Goal: Information Seeking & Learning: Understand process/instructions

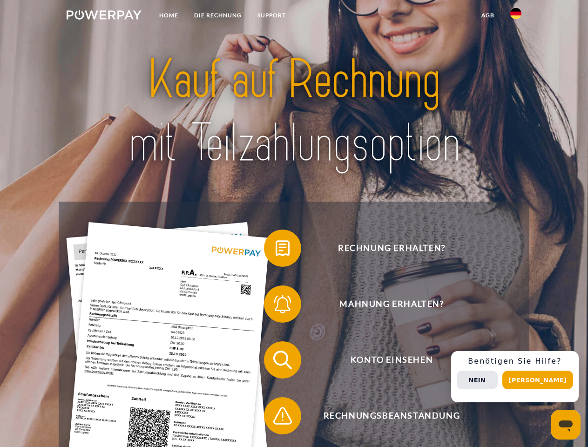
click at [104, 16] on img at bounding box center [104, 14] width 75 height 9
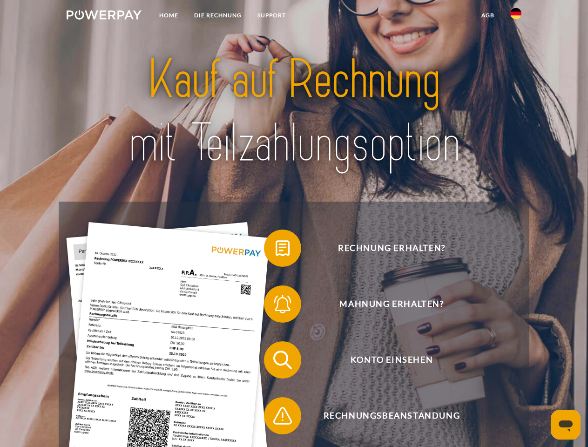
click at [515, 16] on img at bounding box center [515, 13] width 11 height 11
click at [487, 15] on link "agb" at bounding box center [487, 15] width 29 height 17
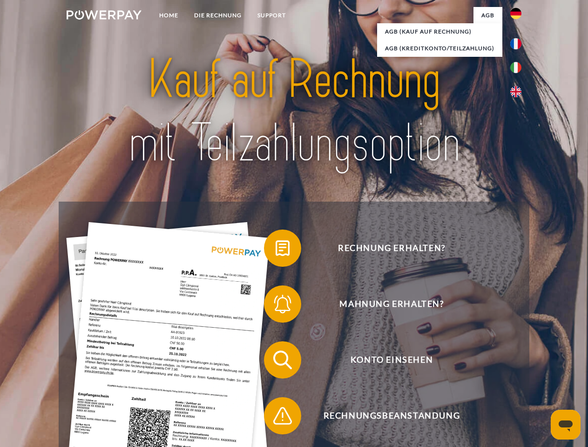
click at [275, 250] on span at bounding box center [268, 248] width 47 height 47
click at [275, 306] on span at bounding box center [268, 303] width 47 height 47
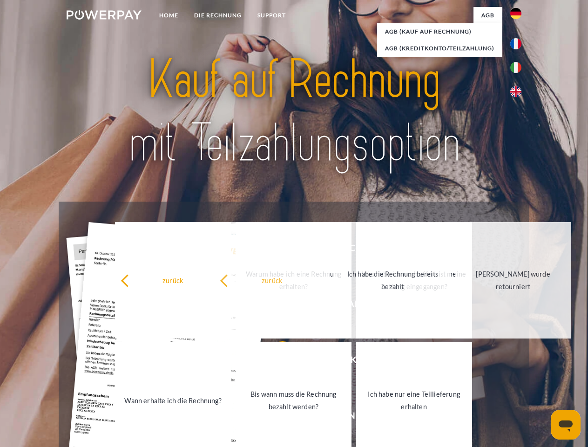
click at [275, 361] on link "Bis wann muss die Rechnung bezahlt werden?" at bounding box center [293, 400] width 116 height 116
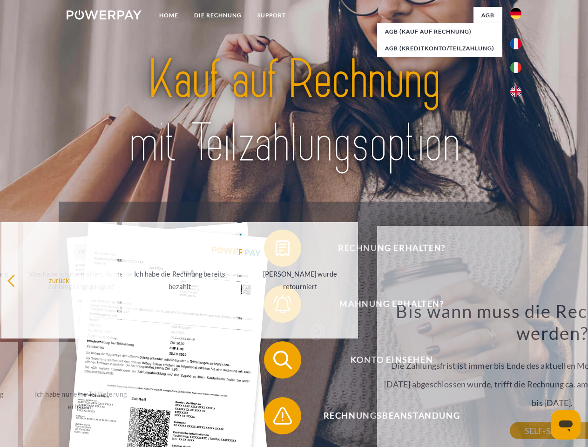
click at [382, 417] on div "Bis wann muss die Rechnung bezahlt werden? Die Zahlungsfrist ist immer bis Ende…" at bounding box center [552, 365] width 340 height 131
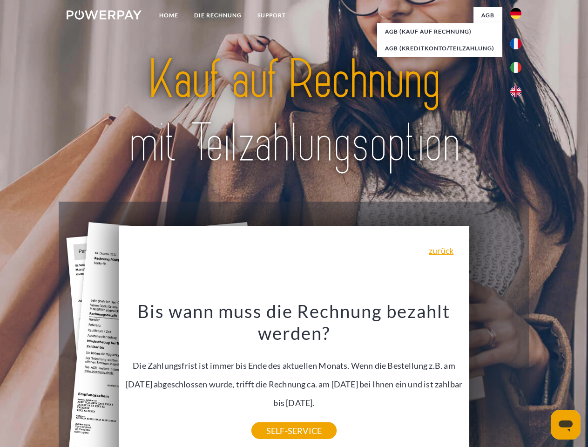
click at [518, 376] on div "Rechnung erhalten? Mahnung erhalten? Konto einsehen" at bounding box center [294, 387] width 470 height 372
click at [495, 378] on span "Konto einsehen" at bounding box center [391, 359] width 228 height 37
click at [541, 380] on header "Home DIE RECHNUNG SUPPORT" at bounding box center [294, 321] width 588 height 642
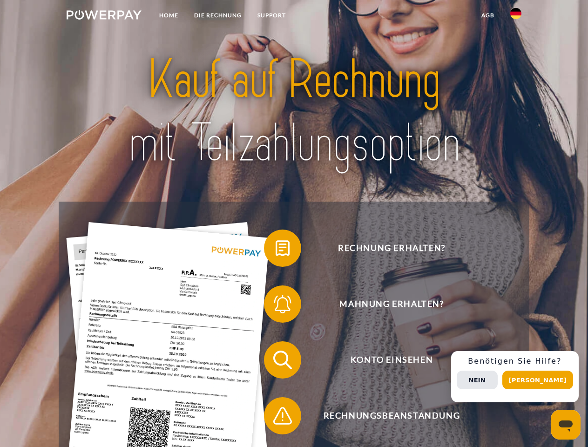
click at [104, 16] on img at bounding box center [104, 14] width 75 height 9
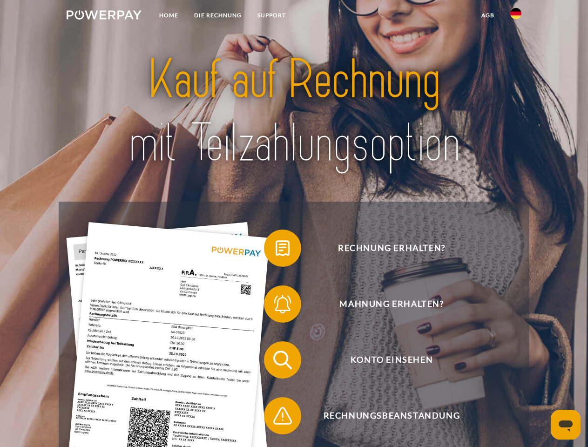
click at [515, 16] on img at bounding box center [515, 13] width 11 height 11
click at [487, 15] on link "agb" at bounding box center [487, 15] width 29 height 17
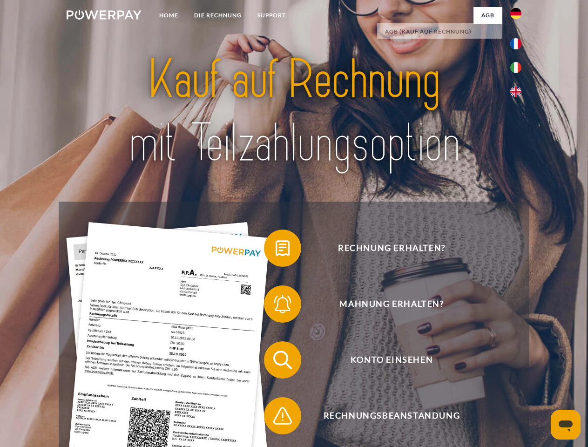
click at [275, 250] on span at bounding box center [268, 248] width 47 height 47
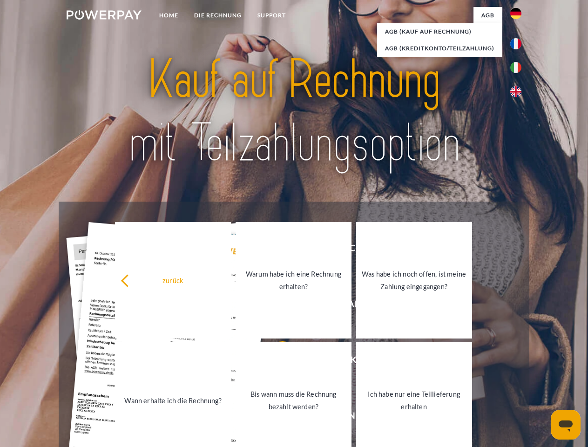
click at [275, 306] on link "Warum habe ich eine Rechnung erhalten?" at bounding box center [293, 280] width 116 height 116
click at [275, 361] on link "Bis wann muss die Rechnung bezahlt werden?" at bounding box center [293, 400] width 116 height 116
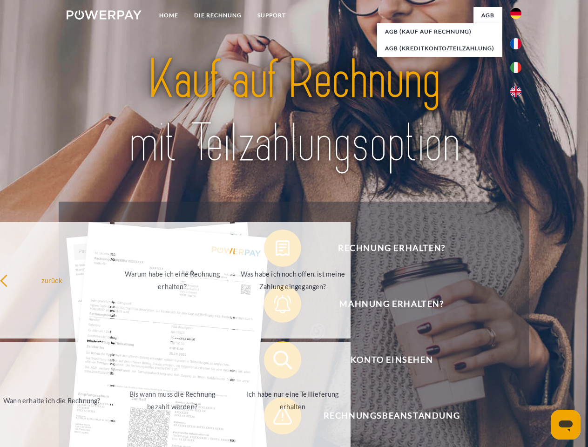
click at [275, 417] on link "Ich habe nur eine Teillieferung erhalten" at bounding box center [292, 400] width 116 height 116
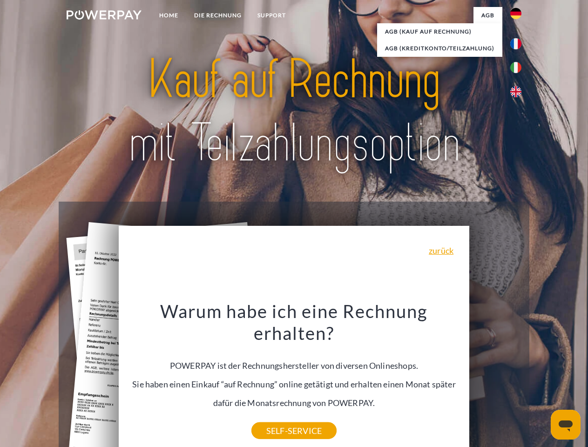
click at [518, 376] on div "Rechnung erhalten? Mahnung erhalten? Konto einsehen" at bounding box center [294, 387] width 470 height 372
click at [495, 378] on span "Konto einsehen" at bounding box center [391, 359] width 228 height 37
click at [541, 380] on header "Home DIE RECHNUNG SUPPORT" at bounding box center [294, 321] width 588 height 642
